Goal: Information Seeking & Learning: Learn about a topic

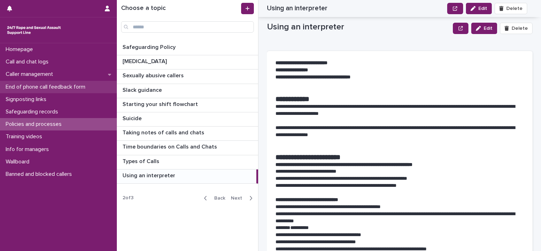
scroll to position [142, 0]
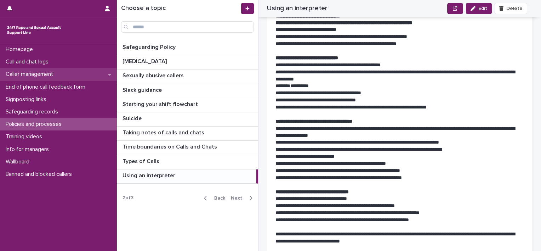
click at [68, 75] on div "Caller management" at bounding box center [58, 74] width 117 height 12
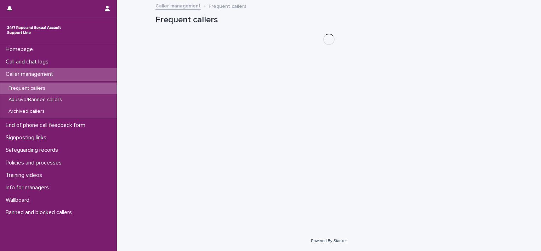
click at [61, 88] on div "Frequent callers" at bounding box center [58, 89] width 117 height 12
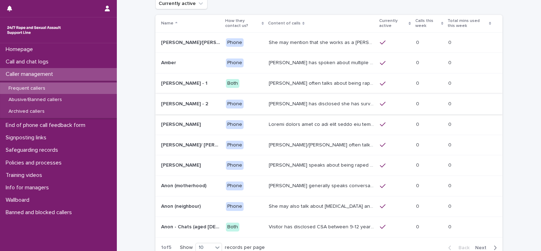
scroll to position [102, 0]
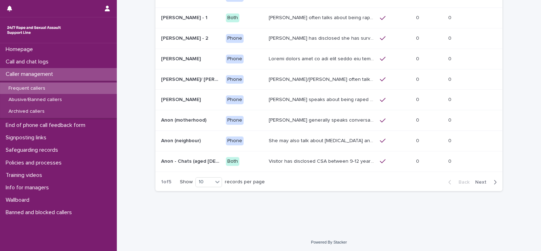
click at [476, 180] on span "Next" at bounding box center [483, 182] width 16 height 5
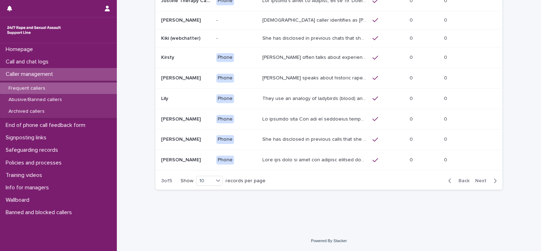
scroll to position [98, 0]
click at [457, 182] on span "Back" at bounding box center [462, 181] width 15 height 5
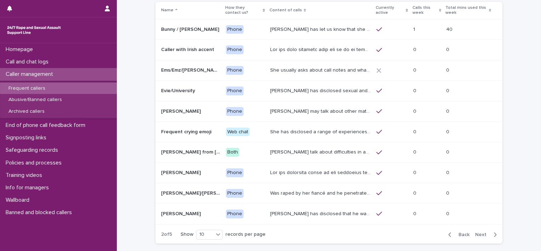
scroll to position [29, 0]
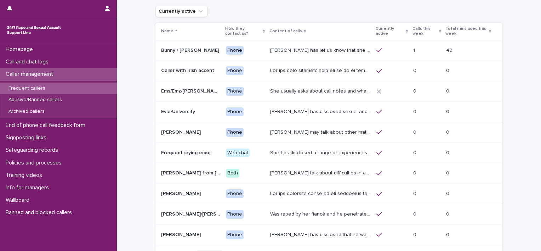
click at [195, 111] on p at bounding box center [190, 112] width 59 height 6
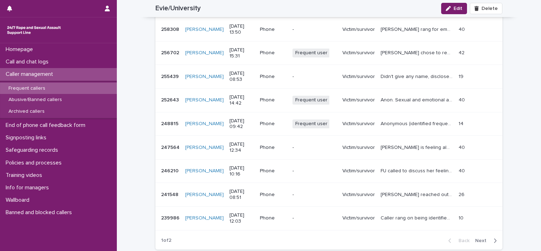
scroll to position [673, 0]
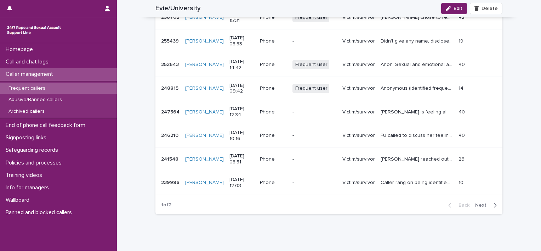
click at [494, 202] on icon "button" at bounding box center [495, 205] width 3 height 6
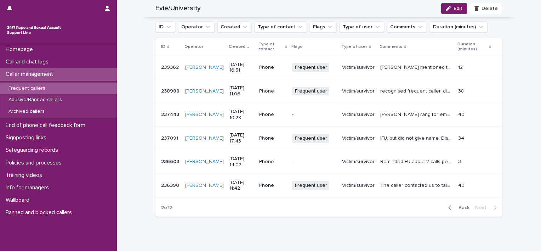
scroll to position [559, 0]
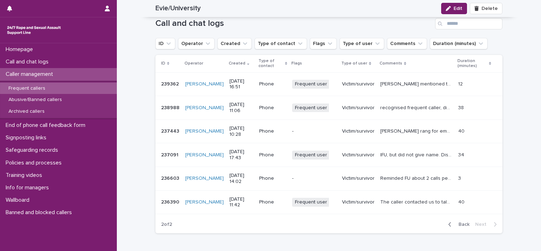
click at [460, 220] on div "Back Next" at bounding box center [473, 224] width 60 height 18
click at [461, 222] on span "Back" at bounding box center [462, 224] width 15 height 5
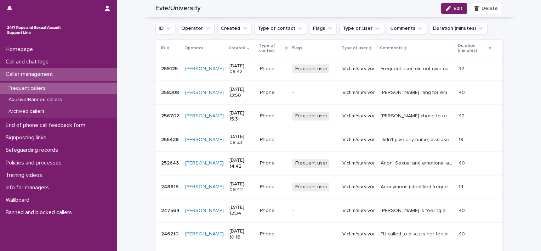
scroll to position [524, 0]
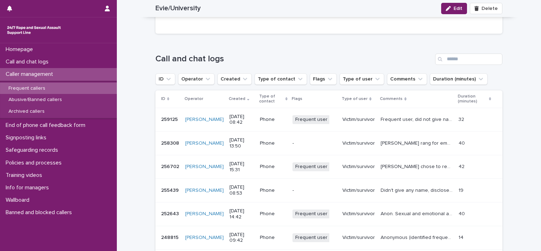
click at [55, 88] on div "Frequent callers" at bounding box center [58, 89] width 117 height 12
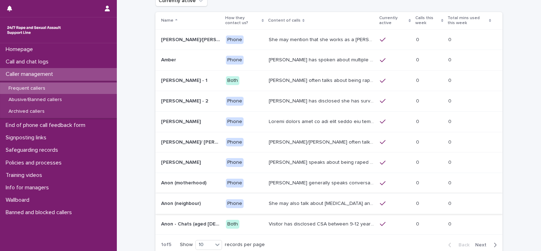
scroll to position [102, 0]
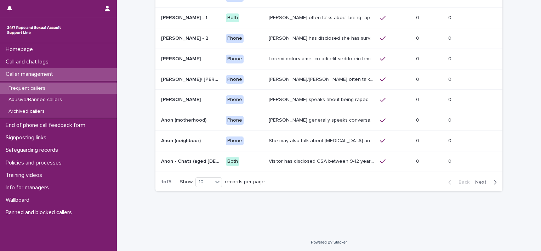
click at [483, 182] on span "Next" at bounding box center [483, 182] width 16 height 5
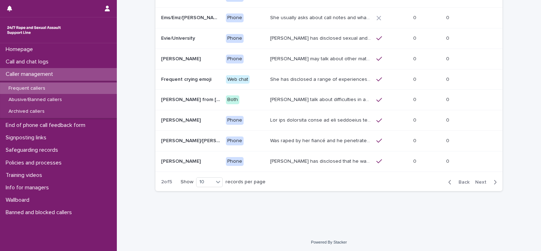
click at [483, 182] on span "Next" at bounding box center [483, 182] width 16 height 5
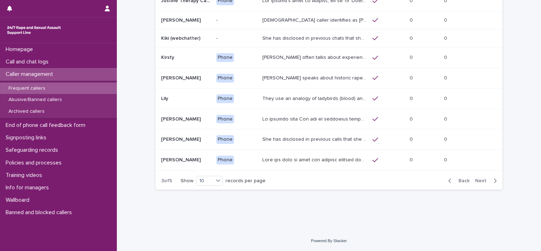
scroll to position [98, 0]
click at [465, 184] on div "Back Next" at bounding box center [473, 182] width 60 height 18
click at [458, 182] on span "Back" at bounding box center [462, 181] width 15 height 5
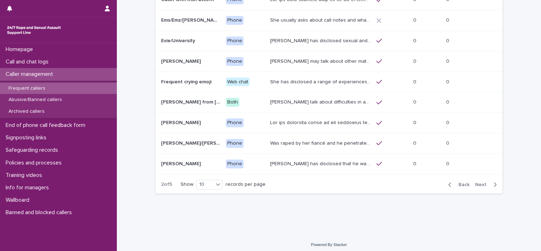
click at [202, 42] on p at bounding box center [190, 41] width 59 height 6
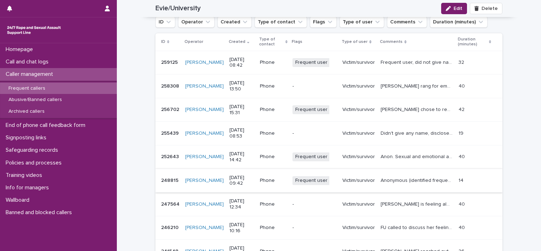
scroll to position [638, 0]
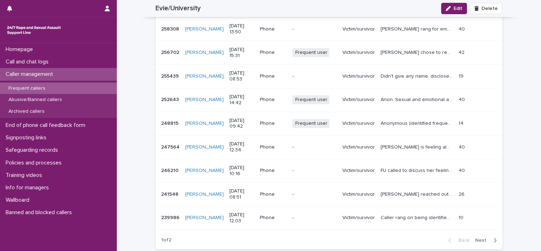
click at [401, 143] on p "[PERSON_NAME] is feeling alone in her family and community as she is unable to …" at bounding box center [418, 146] width 74 height 7
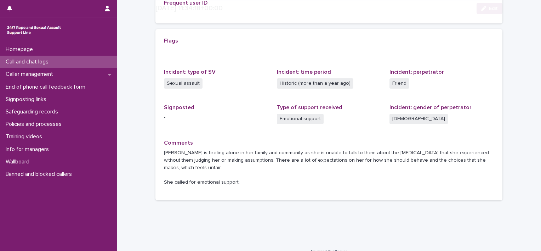
scroll to position [191, 0]
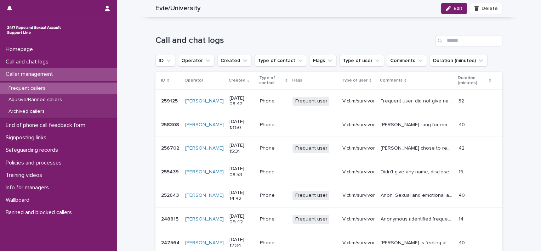
scroll to position [658, 0]
